Goal: Find contact information: Find contact information

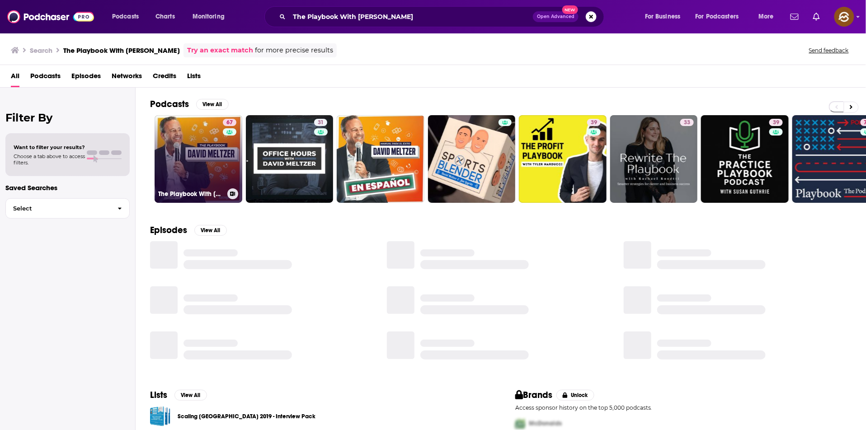
click at [207, 149] on link "67 The Playbook With David Meltzer" at bounding box center [199, 159] width 88 height 88
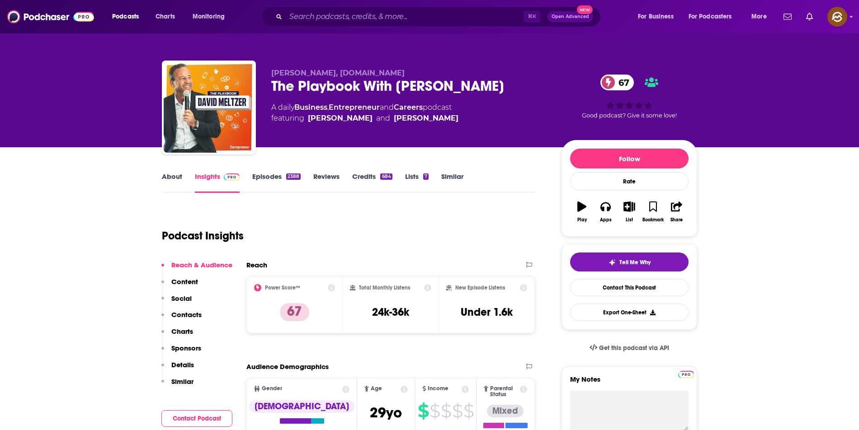
click at [177, 184] on link "About" at bounding box center [172, 182] width 20 height 21
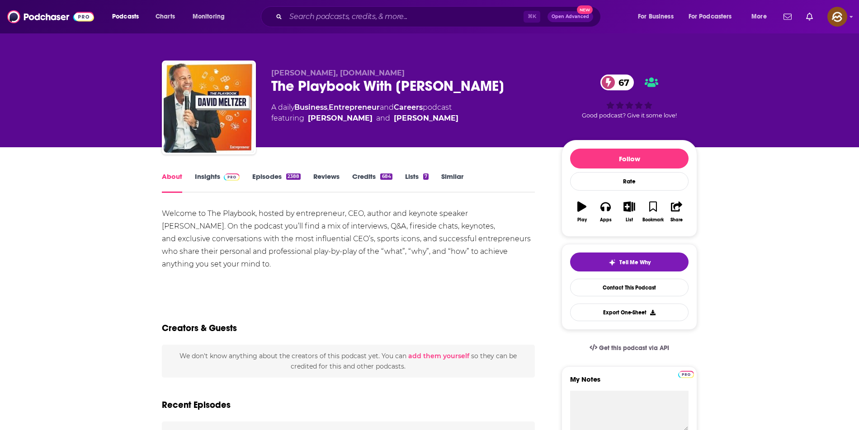
click at [221, 183] on link "Insights" at bounding box center [217, 182] width 45 height 21
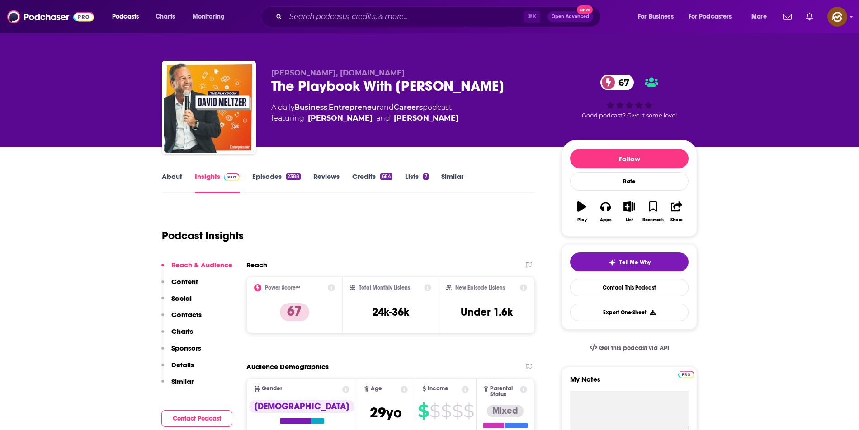
click at [196, 317] on p "Contacts" at bounding box center [186, 315] width 30 height 9
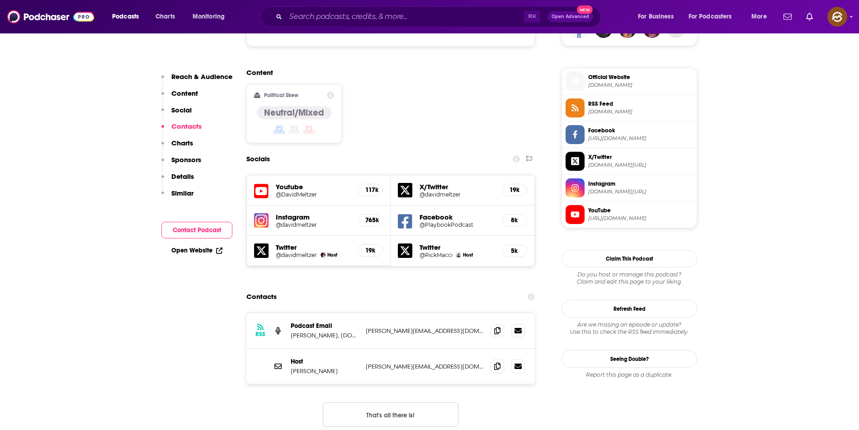
scroll to position [699, 0]
click at [251, 176] on div "Youtube @DavidMeltzer 117k" at bounding box center [319, 191] width 144 height 30
click at [259, 184] on icon at bounding box center [261, 192] width 14 height 17
